Goal: Information Seeking & Learning: Learn about a topic

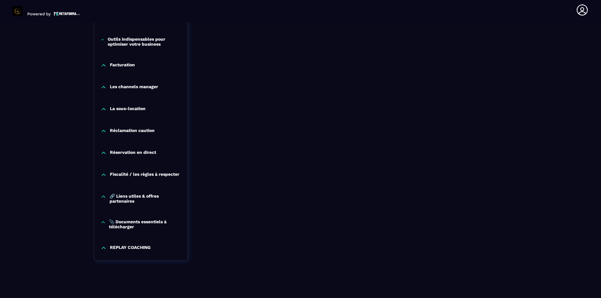
scroll to position [659, 0]
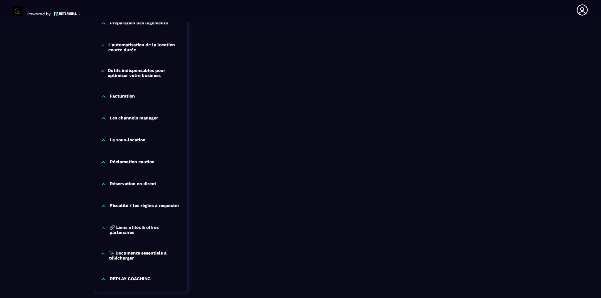
click at [124, 163] on p "Réclamation caution" at bounding box center [132, 162] width 45 height 6
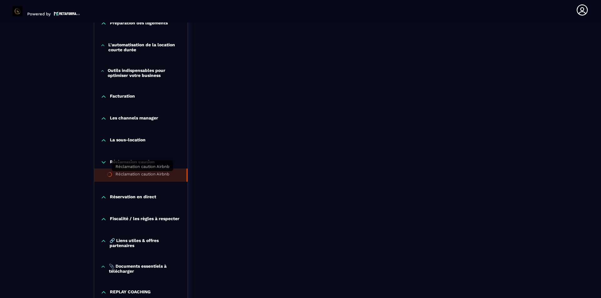
click at [131, 174] on div "Réclamation caution Airbnb" at bounding box center [142, 175] width 54 height 7
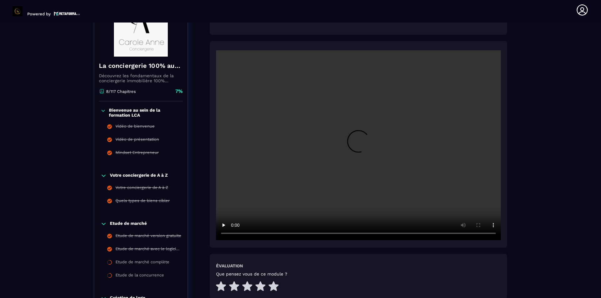
scroll to position [65, 0]
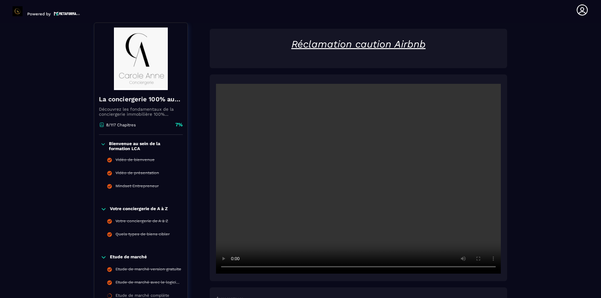
click at [344, 217] on video at bounding box center [358, 179] width 285 height 190
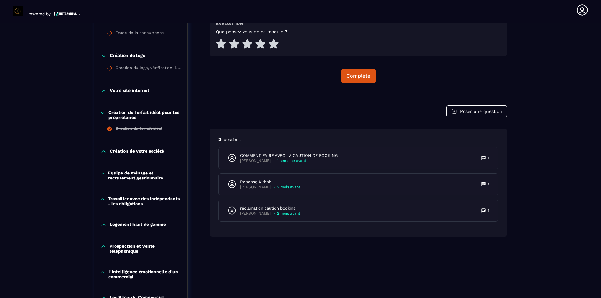
scroll to position [347, 0]
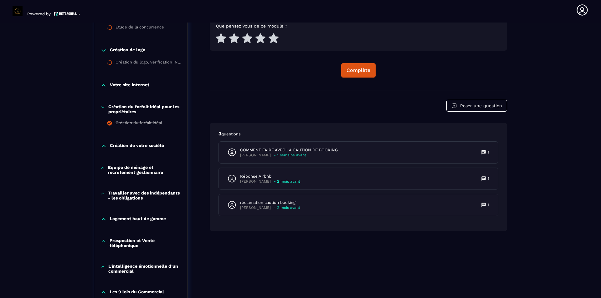
click at [168, 192] on p "Travailler avec des indépendants - les obligations" at bounding box center [144, 195] width 73 height 10
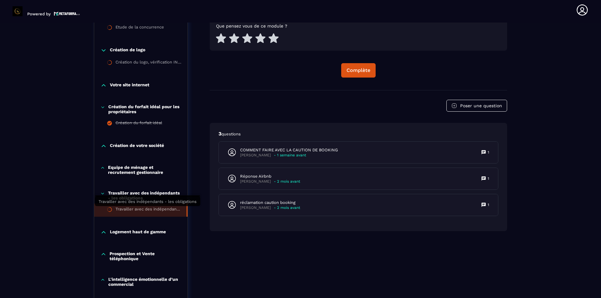
click at [172, 209] on div "Travailler avec des indépendants - les obligations" at bounding box center [147, 210] width 65 height 7
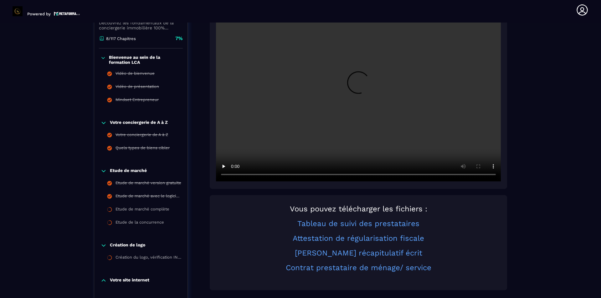
scroll to position [128, 0]
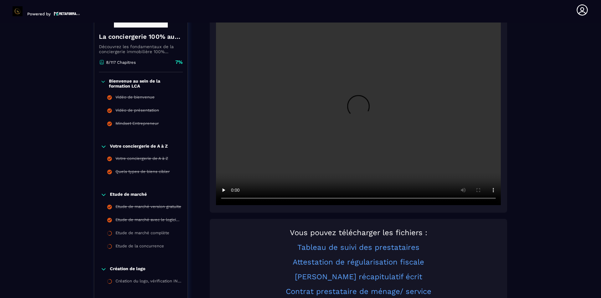
click at [305, 119] on video at bounding box center [358, 110] width 285 height 190
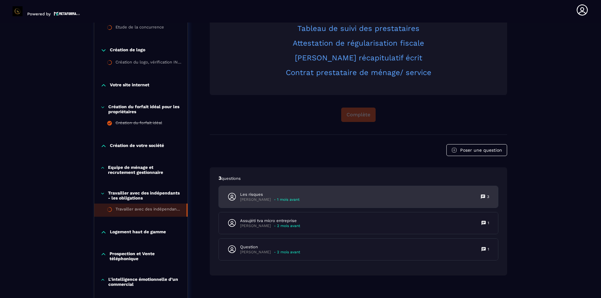
scroll to position [159, 0]
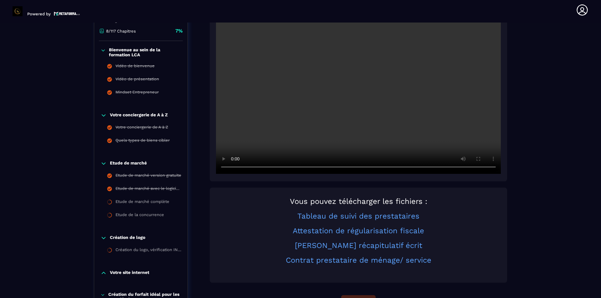
click at [322, 95] on video at bounding box center [358, 79] width 285 height 190
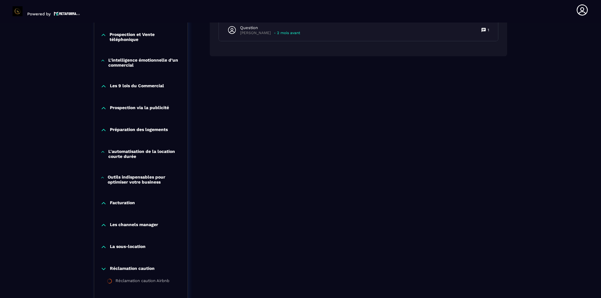
scroll to position [597, 0]
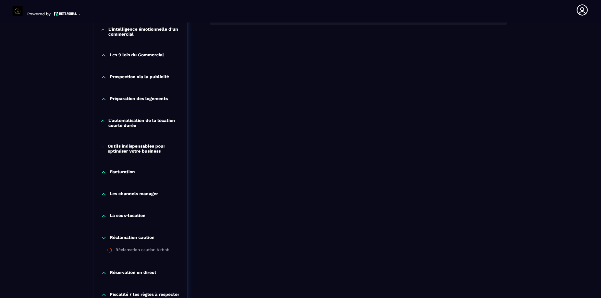
click at [122, 197] on div "Les channels manager" at bounding box center [140, 196] width 93 height 22
click at [122, 192] on p "Les channels manager" at bounding box center [134, 194] width 48 height 6
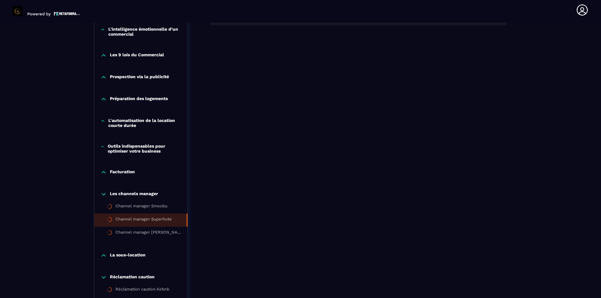
click at [126, 215] on li "Channel manager Superhote" at bounding box center [140, 220] width 93 height 13
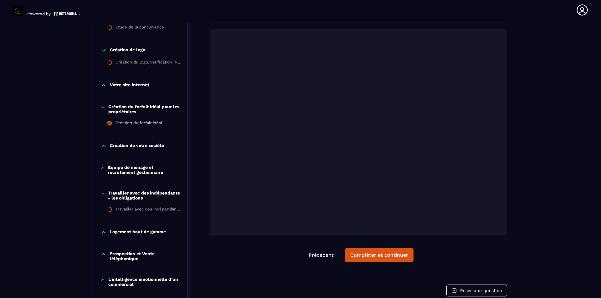
scroll to position [128, 0]
